Goal: Task Accomplishment & Management: Complete application form

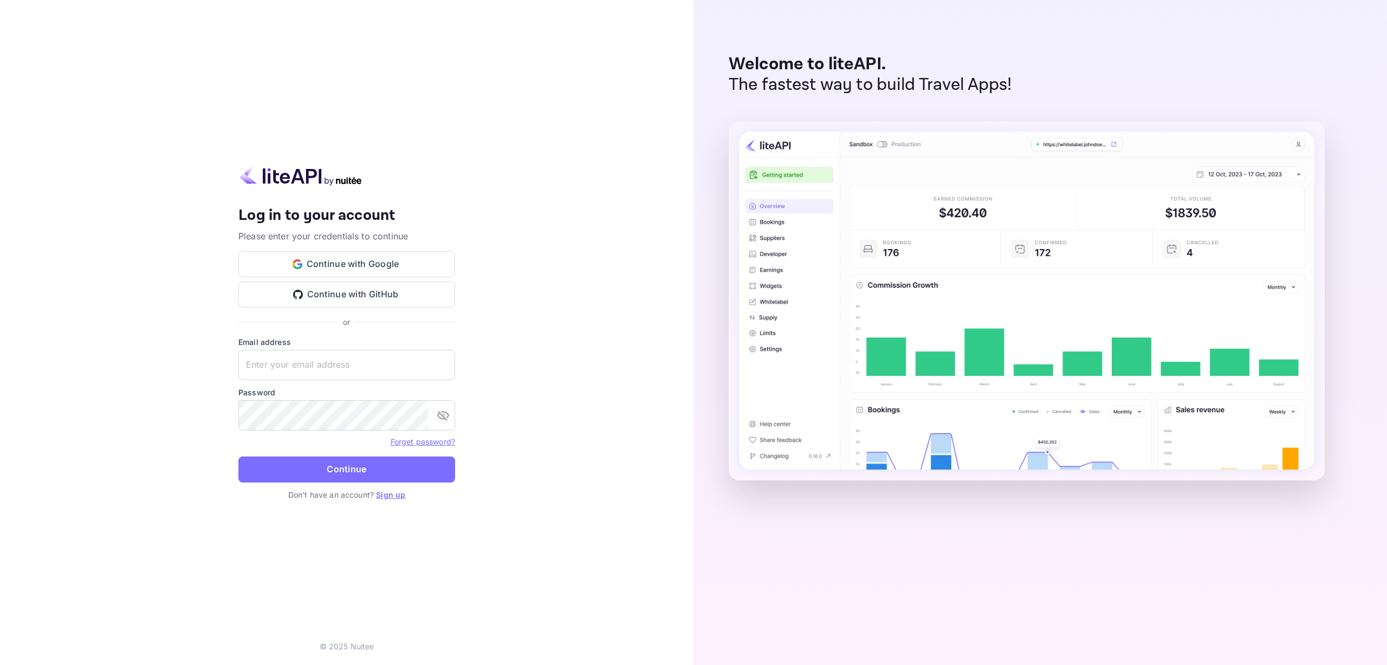
type input "[EMAIL_ADDRESS][DOMAIN_NAME]"
drag, startPoint x: 357, startPoint y: 370, endPoint x: 224, endPoint y: 370, distance: 132.8
click at [224, 370] on div "Your account has been created successfully, a confirmation link has been sent t…" at bounding box center [347, 332] width 694 height 665
click at [558, 380] on div "Your account has been created successfully, a confirmation link has been sent t…" at bounding box center [347, 332] width 694 height 665
click at [172, 417] on div "Your account has been created successfully, a confirmation link has been sent t…" at bounding box center [347, 332] width 694 height 665
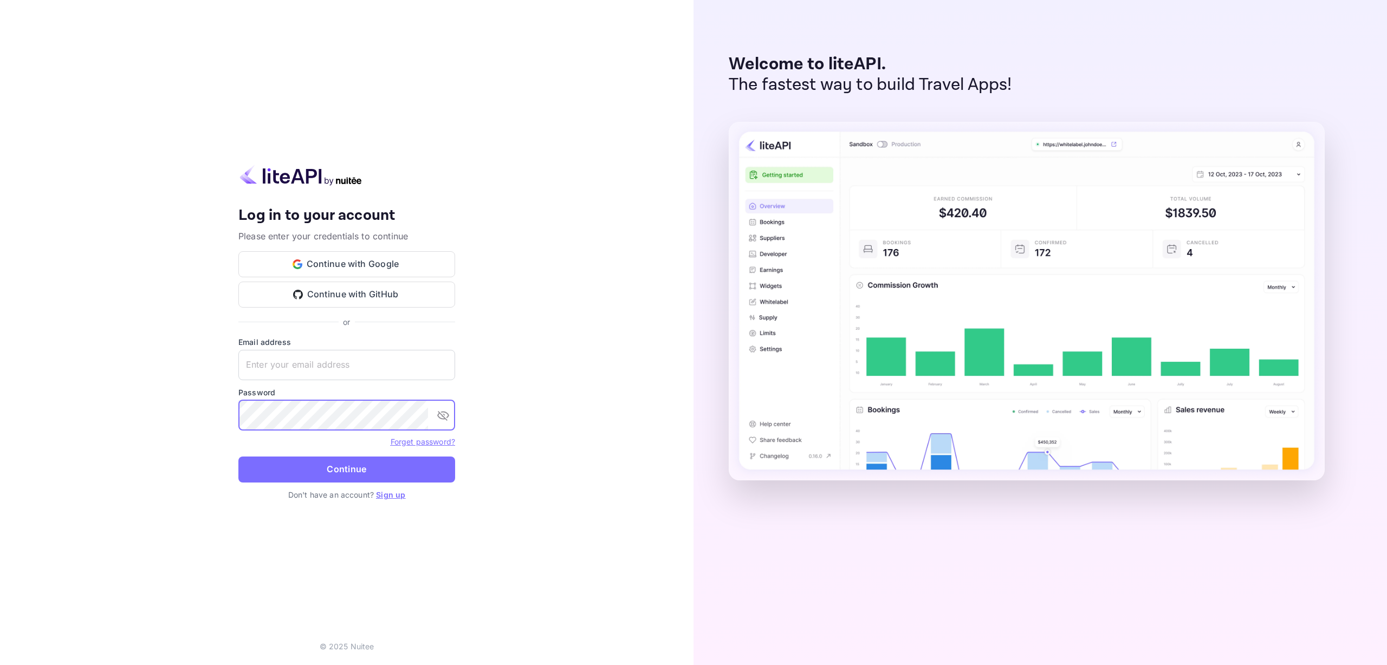
click at [557, 312] on div "Your account has been created successfully, a confirmation link has been sent t…" at bounding box center [347, 332] width 694 height 665
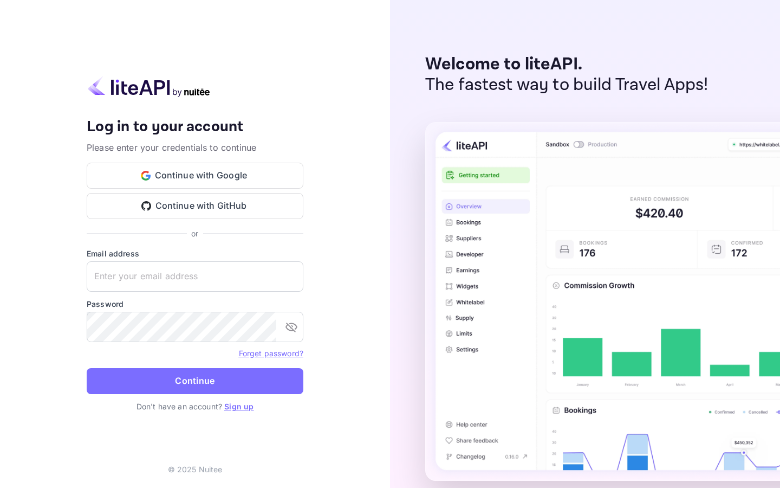
click at [527, 63] on p "Welcome to liteAPI." at bounding box center [566, 64] width 283 height 21
